Goal: Task Accomplishment & Management: Complete application form

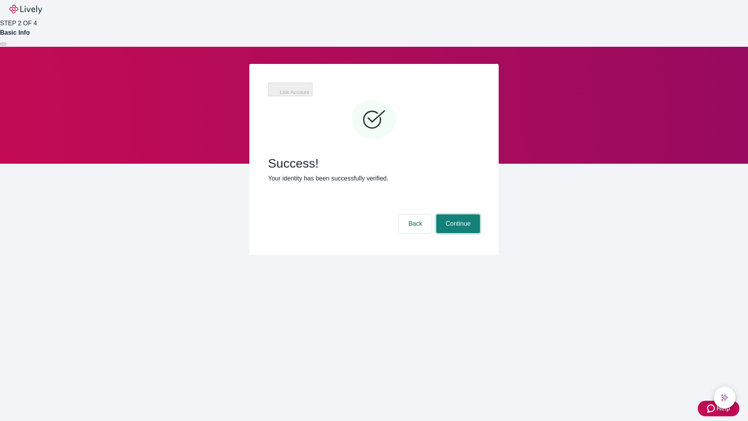
click at [457, 214] on button "Continue" at bounding box center [458, 223] width 44 height 19
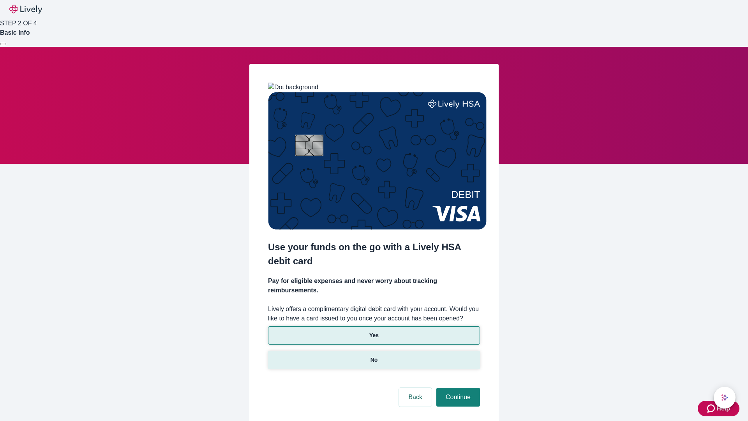
click at [373, 356] on p "No" at bounding box center [373, 360] width 7 height 8
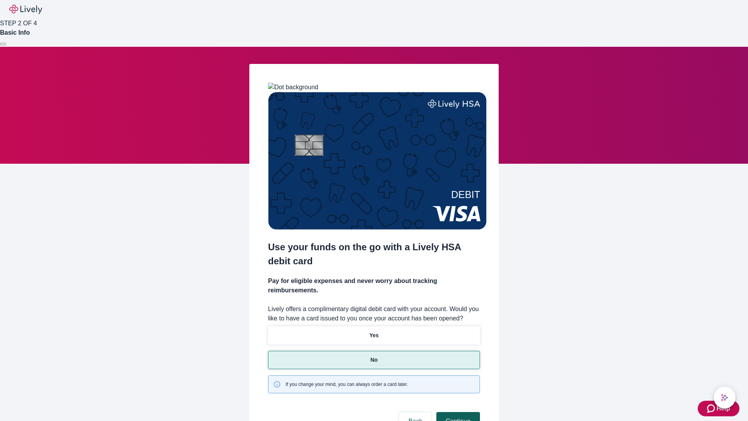
click at [457, 412] on button "Continue" at bounding box center [458, 421] width 44 height 19
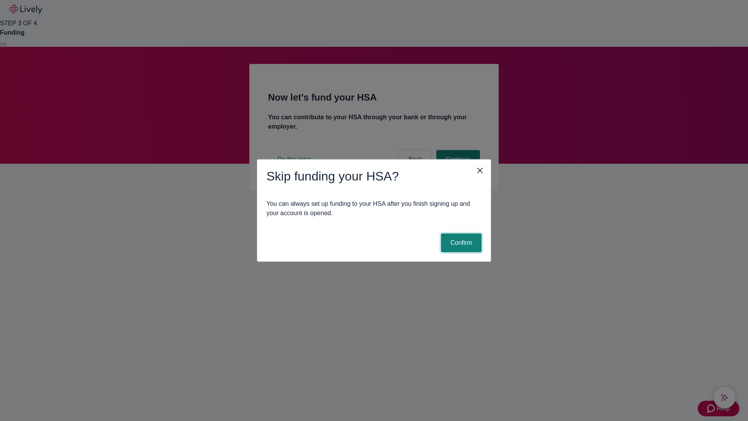
click at [460, 243] on button "Confirm" at bounding box center [461, 242] width 40 height 19
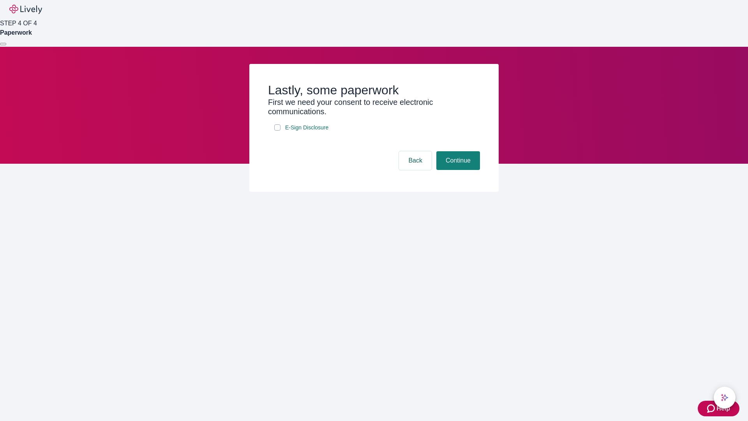
click at [277, 130] on input "E-Sign Disclosure" at bounding box center [277, 127] width 6 height 6
checkbox input "true"
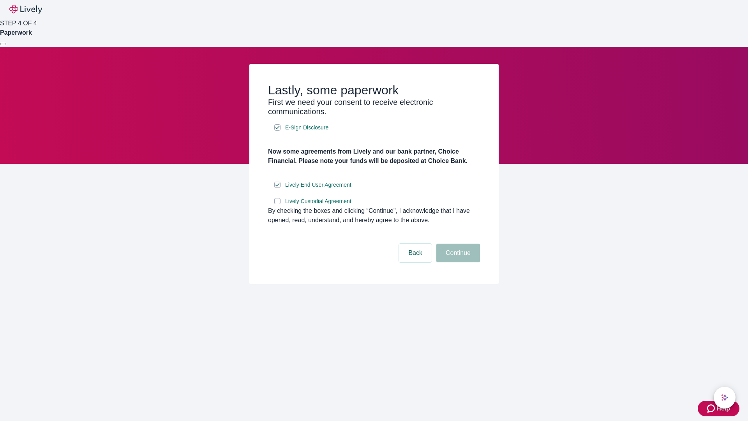
click at [277, 204] on input "Lively Custodial Agreement" at bounding box center [277, 201] width 6 height 6
checkbox input "true"
click at [457, 262] on button "Continue" at bounding box center [458, 252] width 44 height 19
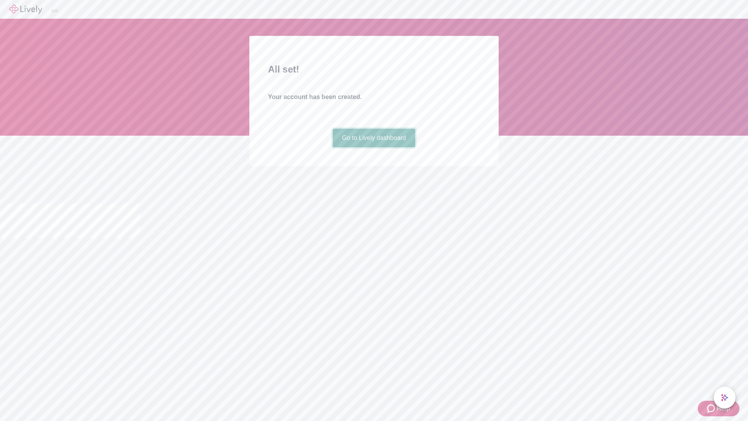
click at [373, 147] on link "Go to Lively dashboard" at bounding box center [374, 138] width 83 height 19
